Goal: Task Accomplishment & Management: Use online tool/utility

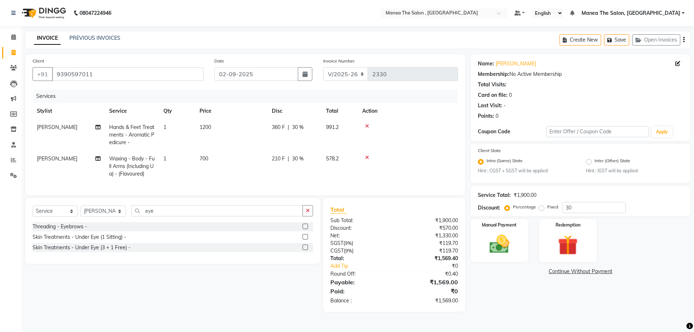
select select "7201"
select select "service"
select select "72491"
click at [511, 245] on img at bounding box center [500, 245] width 34 height 24
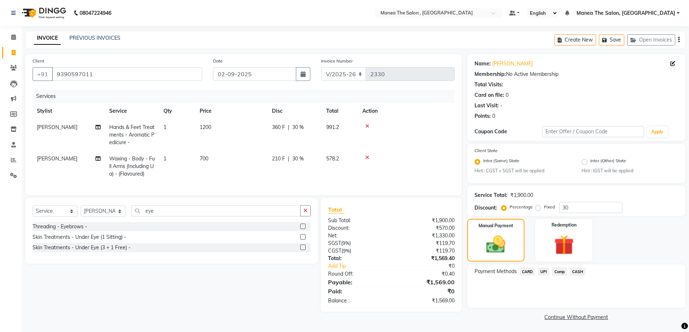
click at [574, 271] on span "CASH" at bounding box center [578, 272] width 16 height 8
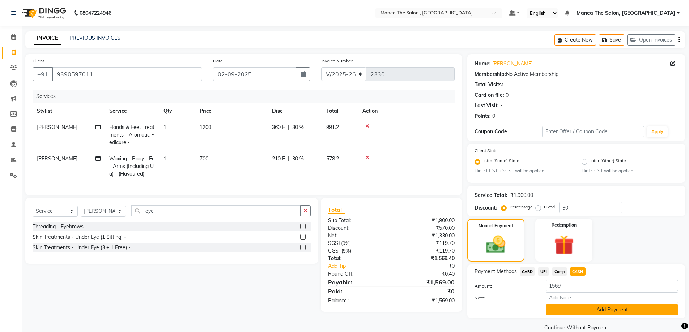
click at [577, 311] on button "Add Payment" at bounding box center [612, 309] width 132 height 11
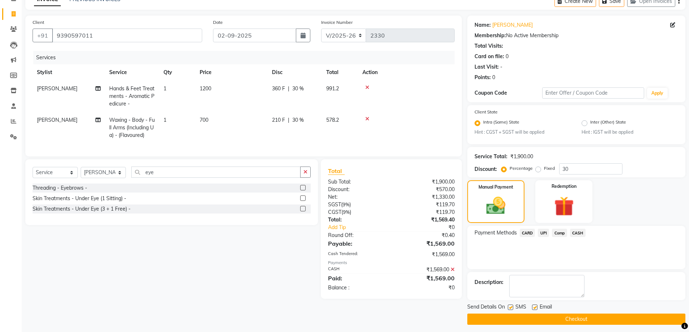
scroll to position [42, 0]
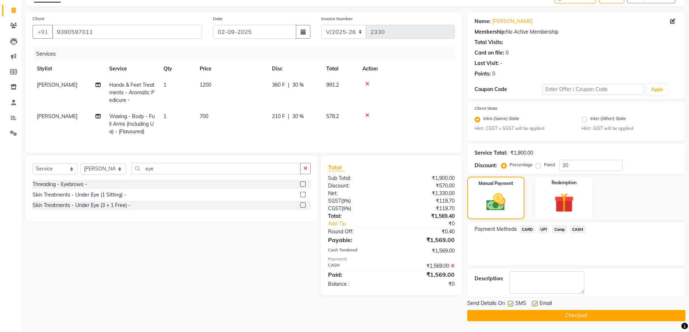
click at [577, 313] on button "Checkout" at bounding box center [576, 315] width 218 height 11
